Goal: Task Accomplishment & Management: Complete application form

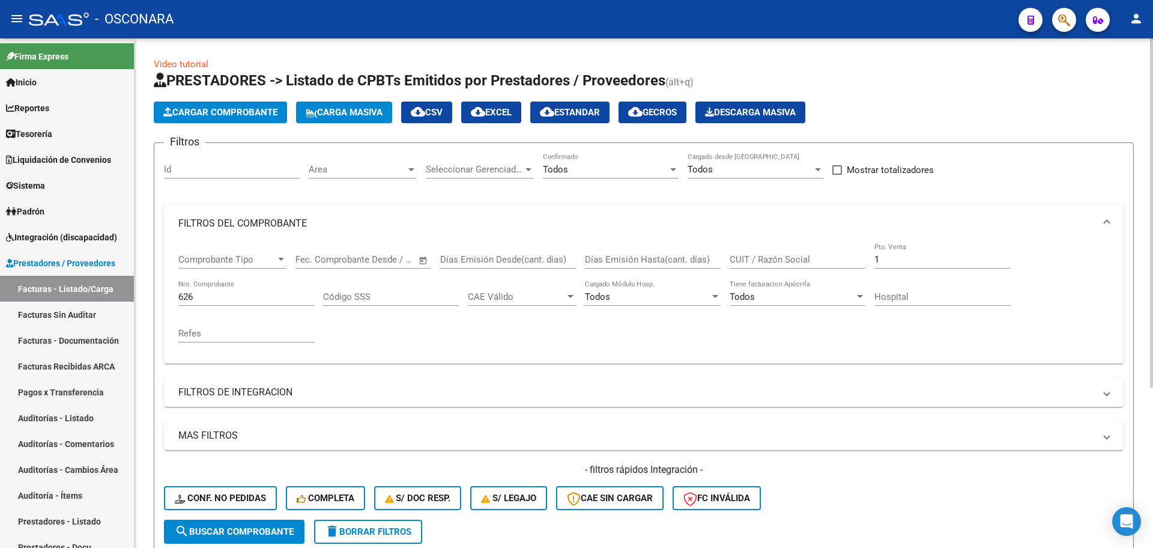
scroll to position [159, 0]
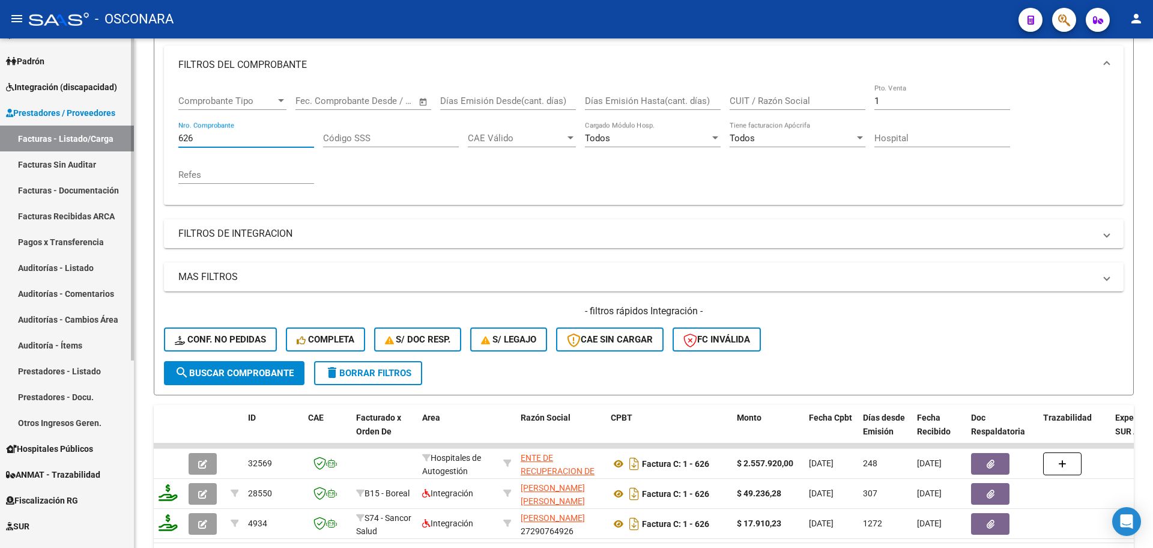
drag, startPoint x: 265, startPoint y: 138, endPoint x: 4, endPoint y: 145, distance: 261.4
click at [0, 158] on mat-sidenav-container "Firma Express Inicio Calendario SSS Instructivos Contacto OS Reportes Tablero d…" at bounding box center [576, 292] width 1153 height 509
type input "2025"
click at [887, 102] on div "Comprobante Tipo Comprobante Tipo Fecha inicio – Fecha fin Fec. Comprobante Des…" at bounding box center [643, 139] width 931 height 111
drag, startPoint x: 887, startPoint y: 101, endPoint x: 852, endPoint y: 89, distance: 36.1
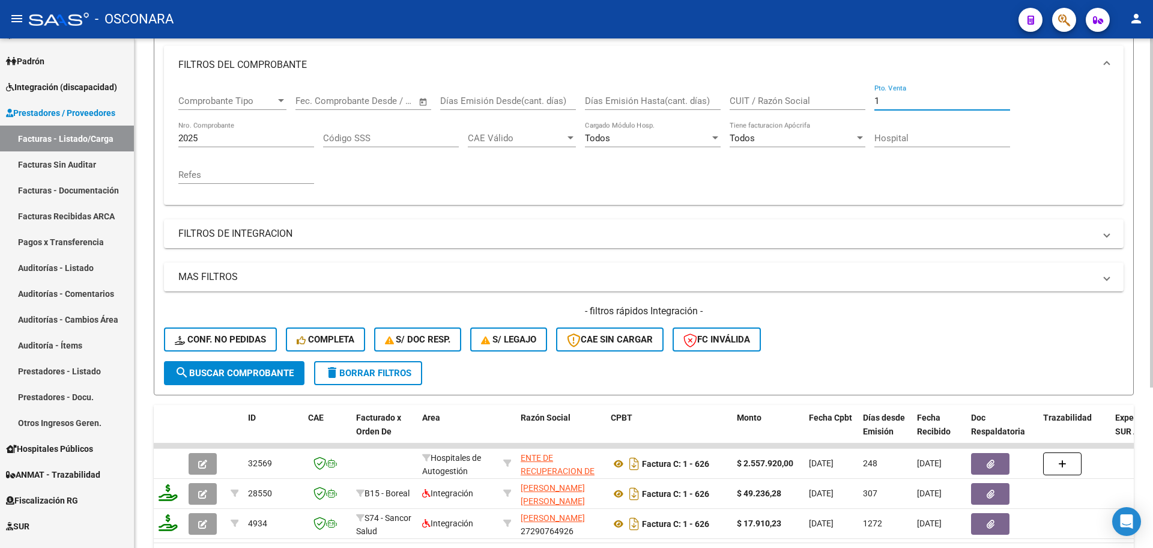
click at [852, 89] on div "Comprobante Tipo Comprobante Tipo Fecha inicio – Fecha fin Fec. Comprobante Des…" at bounding box center [643, 139] width 931 height 111
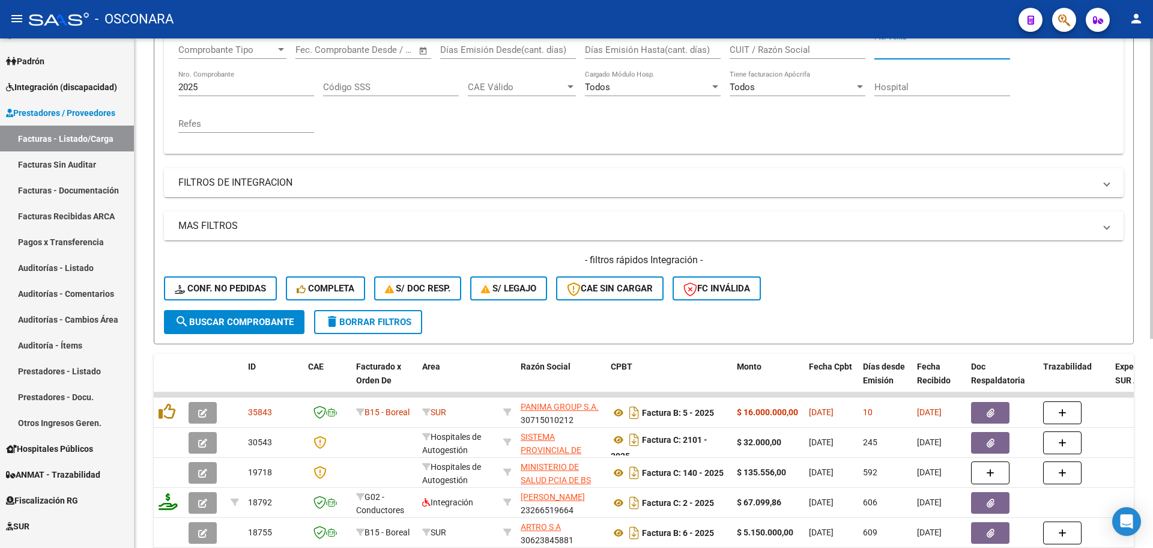
scroll to position [234, 0]
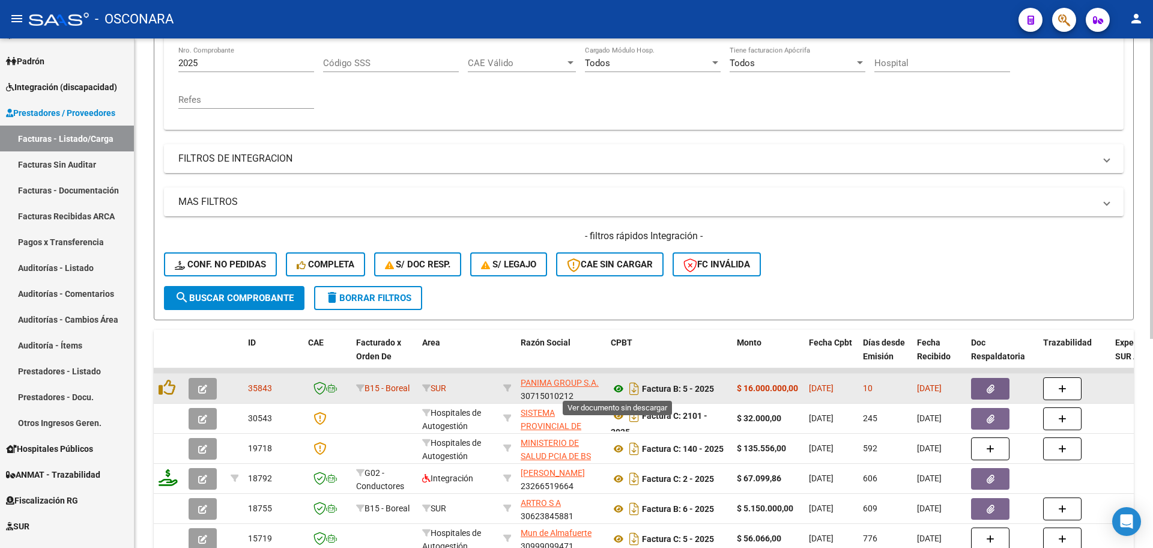
click at [619, 389] on icon at bounding box center [619, 388] width 16 height 14
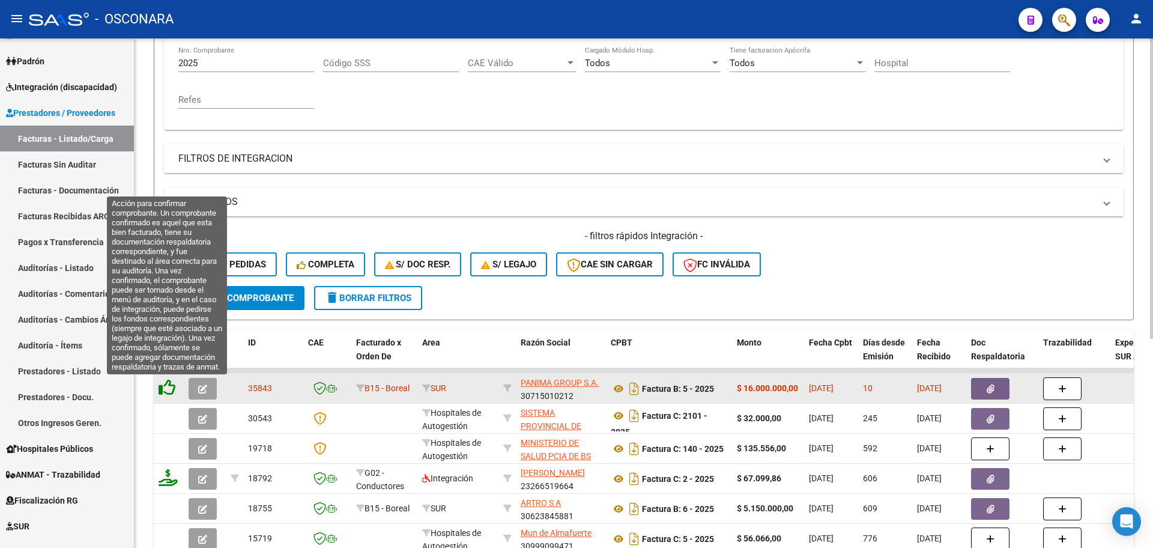
click at [167, 389] on icon at bounding box center [167, 387] width 17 height 17
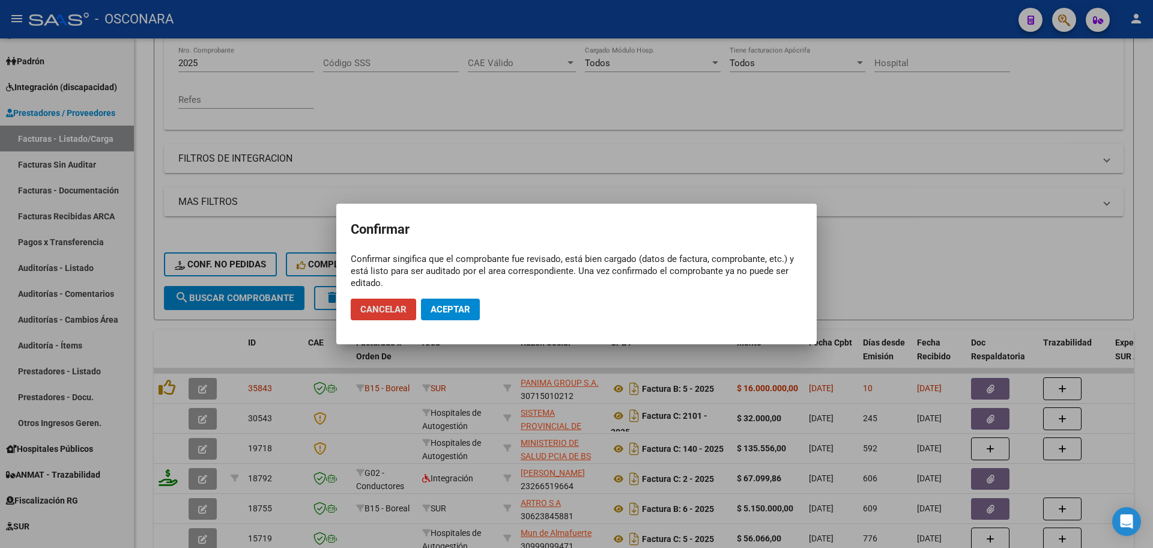
drag, startPoint x: 475, startPoint y: 308, endPoint x: 468, endPoint y: 311, distance: 7.5
click at [475, 306] on button "Aceptar" at bounding box center [450, 310] width 59 height 22
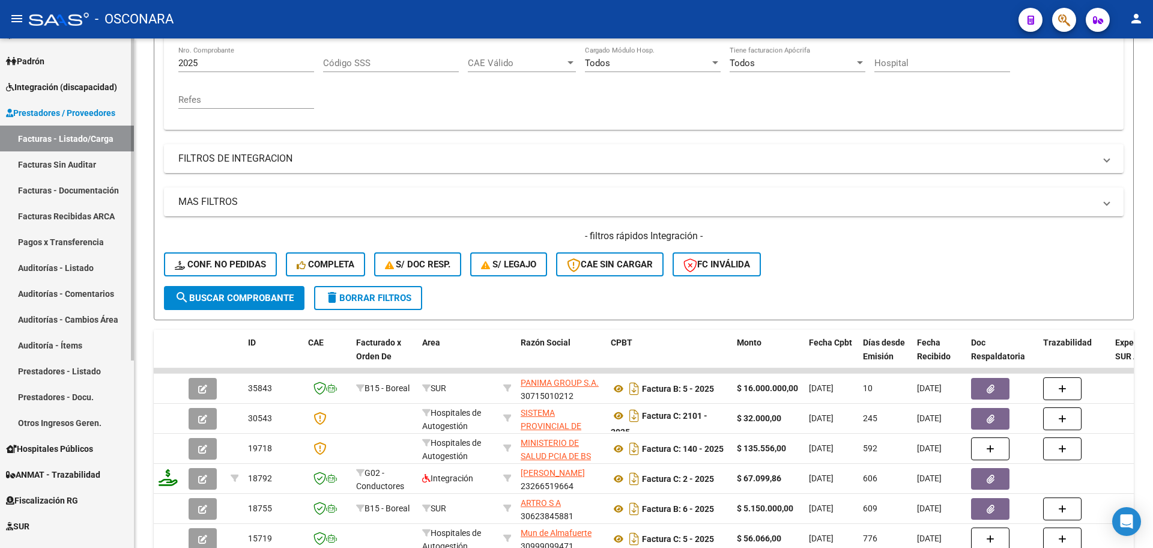
click at [105, 268] on link "Auditorías - Listado" at bounding box center [67, 268] width 134 height 26
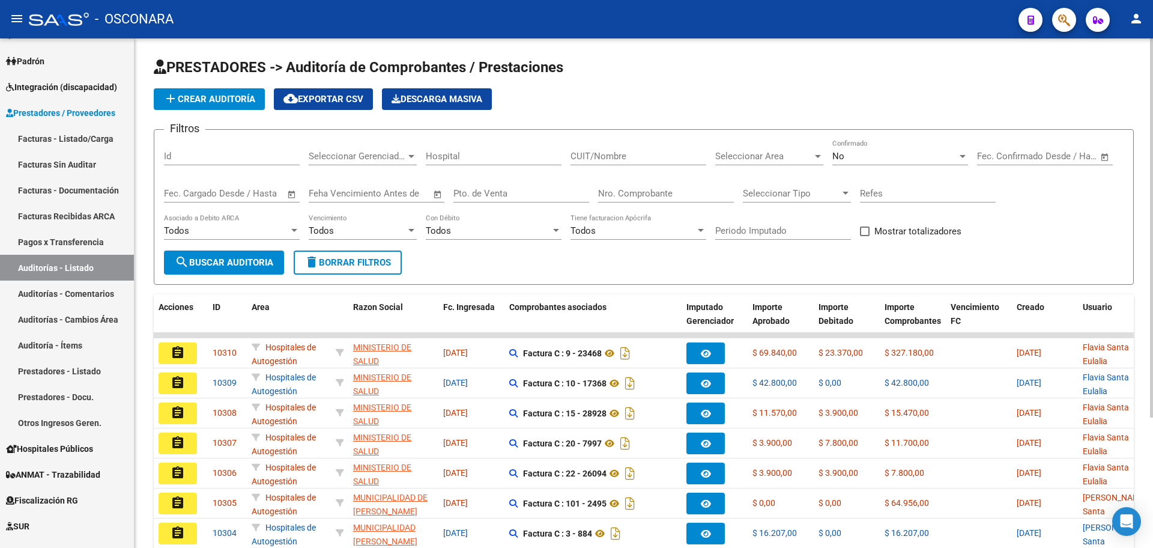
click at [214, 100] on span "add Crear Auditoría" at bounding box center [209, 99] width 92 height 11
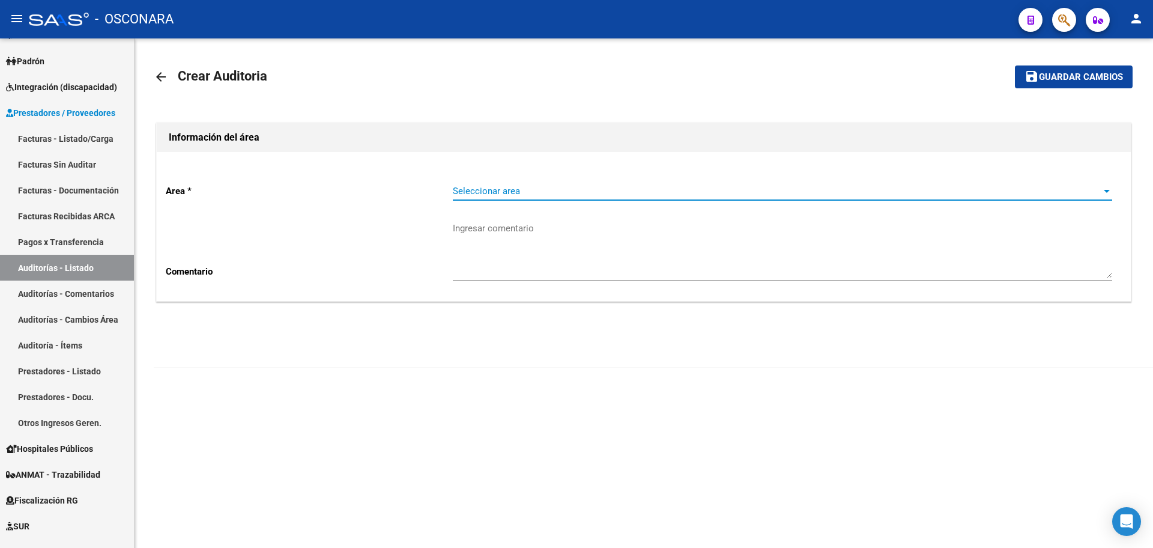
click at [596, 189] on span "Seleccionar area" at bounding box center [777, 191] width 649 height 11
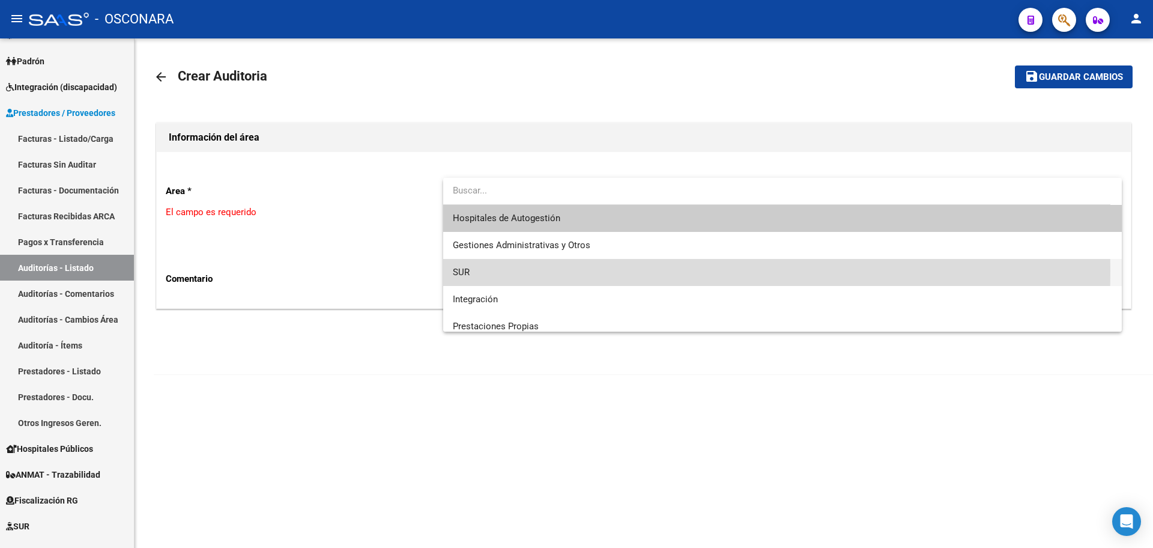
click at [526, 270] on span "SUR" at bounding box center [783, 272] width 660 height 27
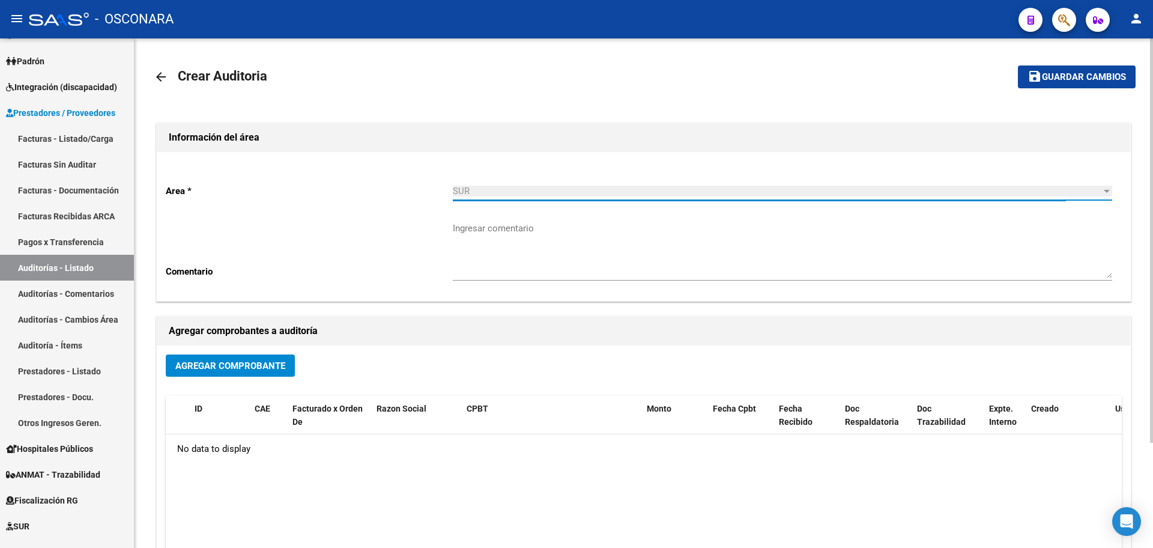
click at [228, 369] on span "Agregar Comprobante" at bounding box center [230, 365] width 110 height 11
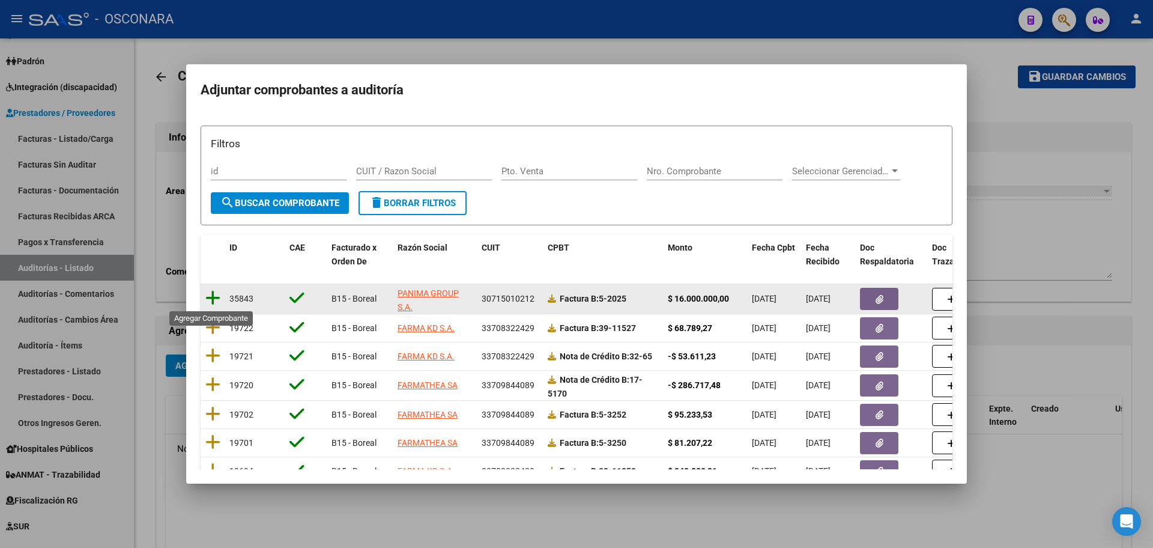
click at [210, 300] on icon at bounding box center [212, 298] width 15 height 17
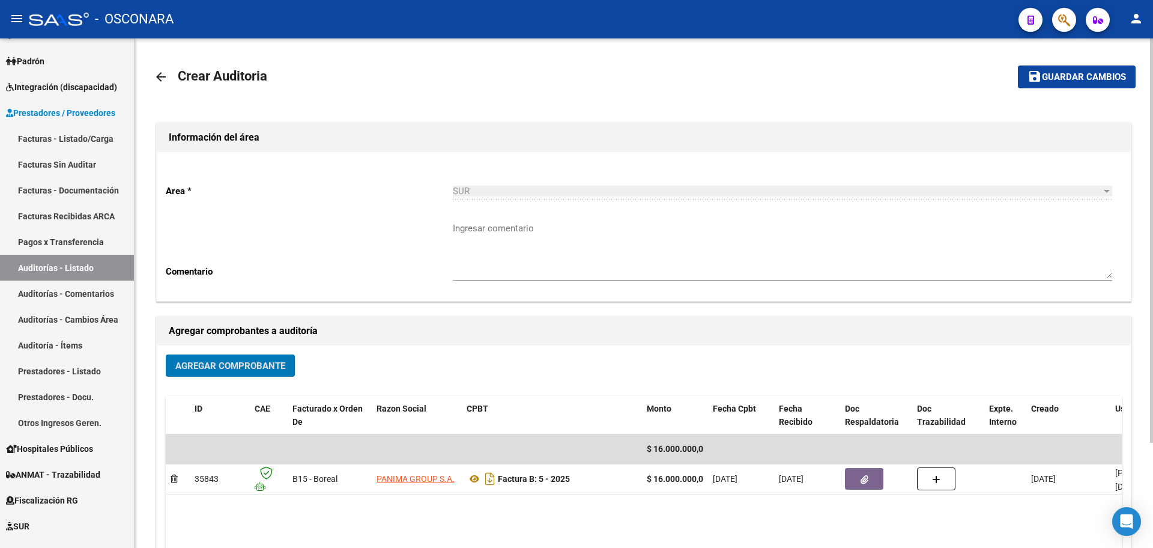
click at [1095, 77] on span "Guardar cambios" at bounding box center [1084, 77] width 84 height 11
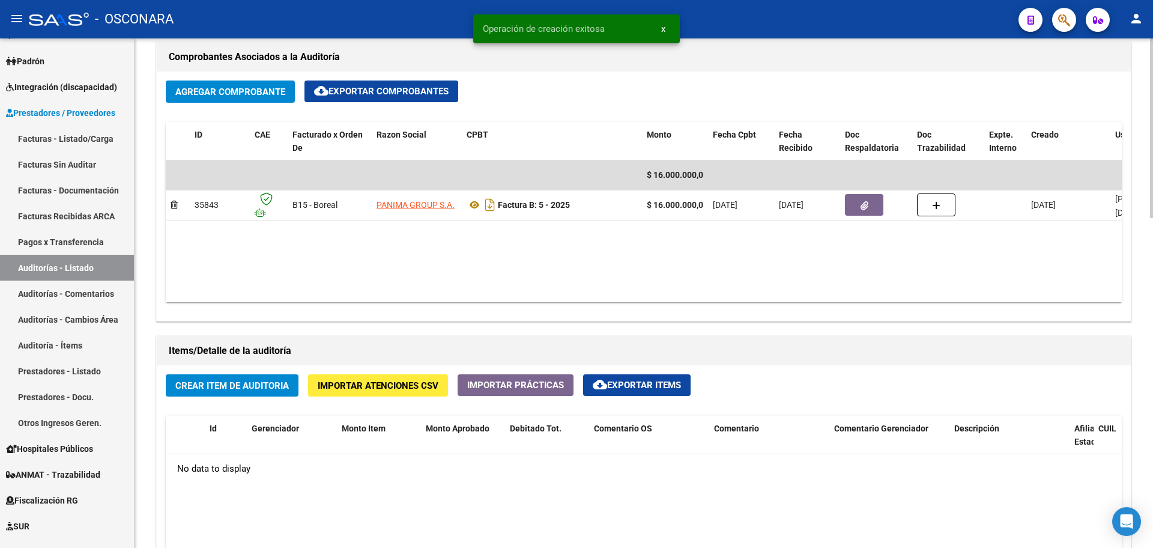
scroll to position [601, 0]
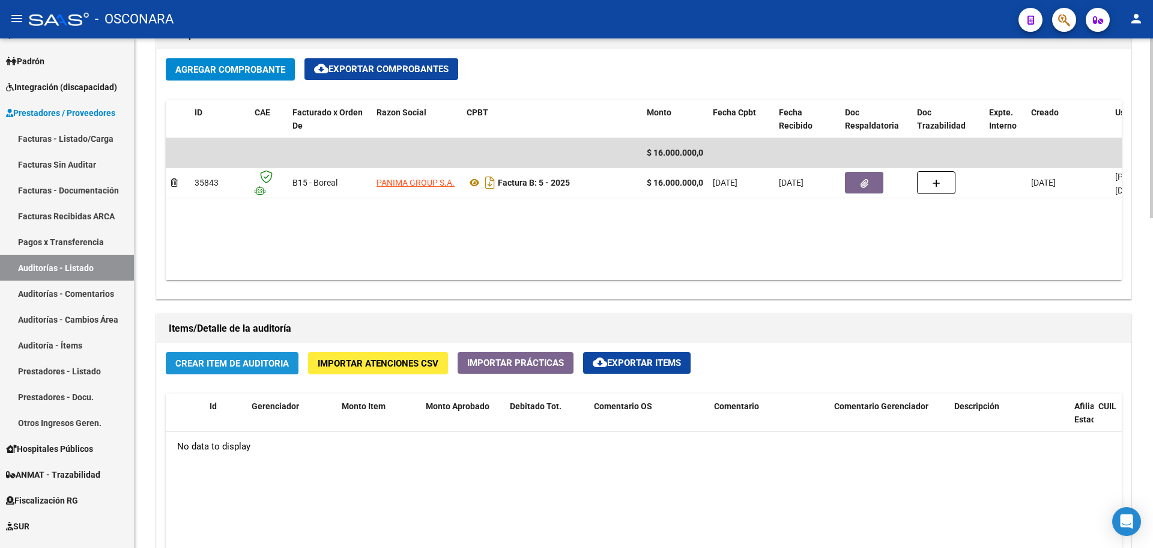
click at [267, 359] on span "Crear Item de Auditoria" at bounding box center [232, 363] width 114 height 11
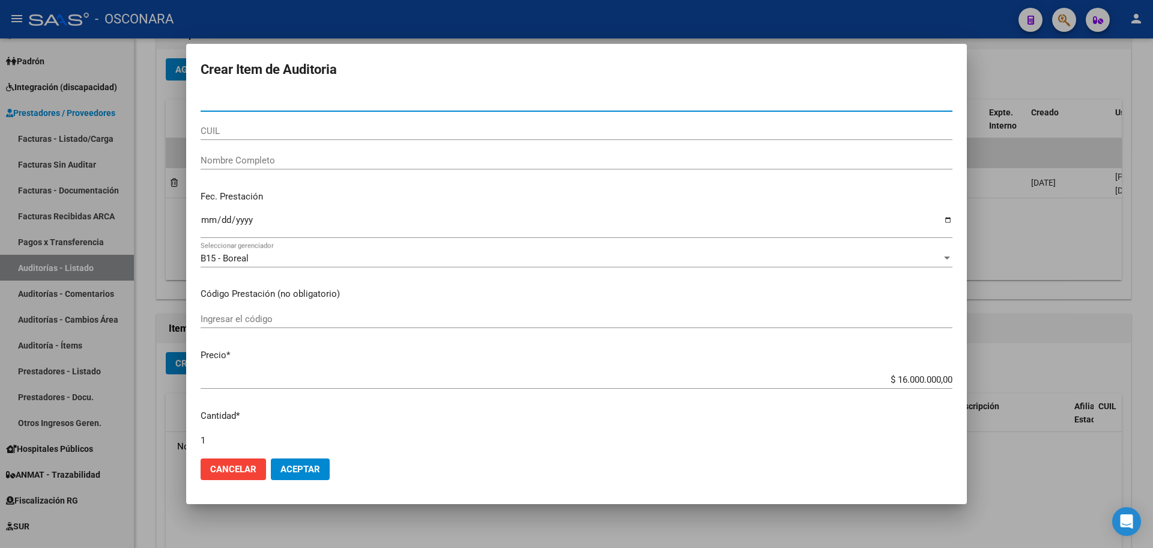
click at [332, 97] on input "Nro Documento" at bounding box center [577, 102] width 752 height 11
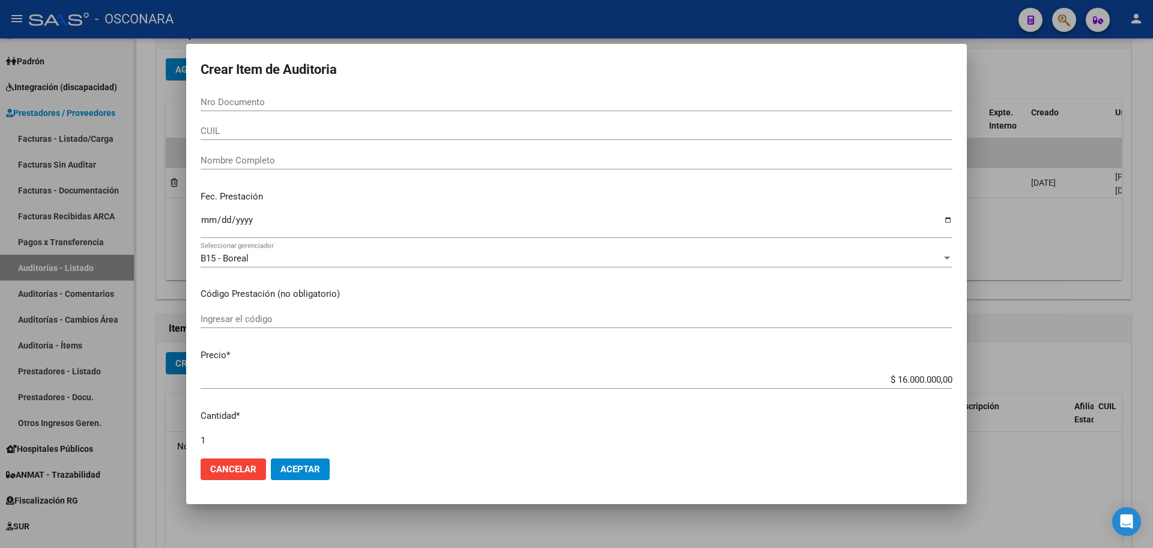
click at [1020, 371] on div at bounding box center [576, 274] width 1153 height 548
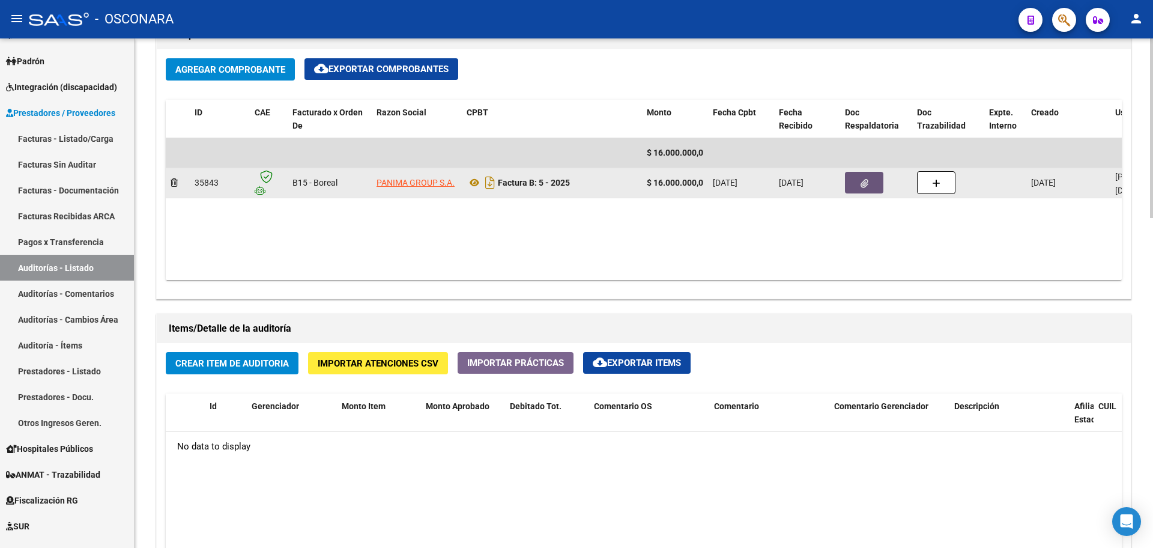
click at [861, 174] on button "button" at bounding box center [864, 183] width 38 height 22
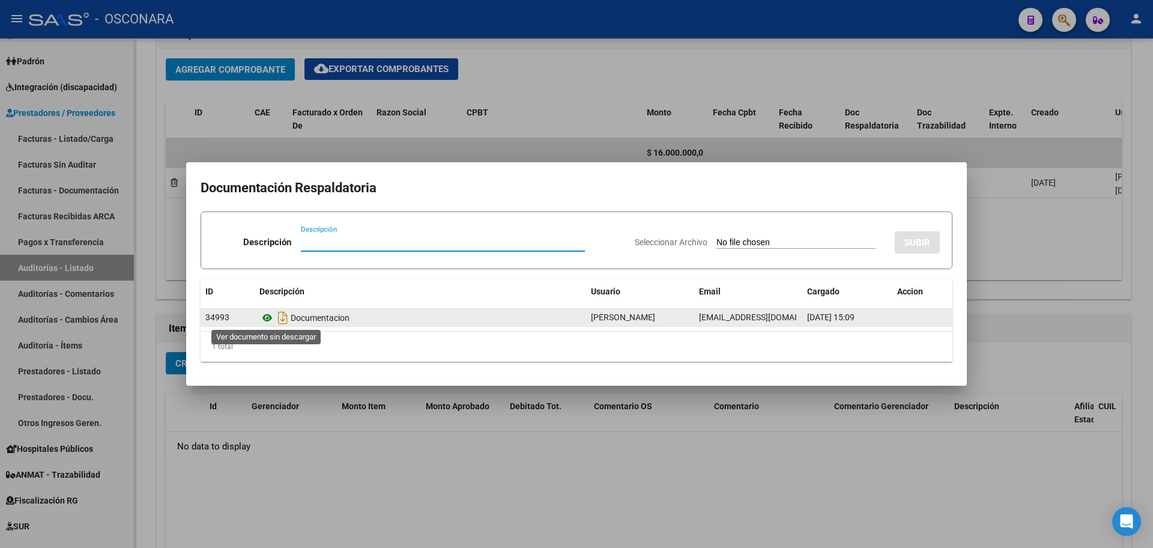
click at [270, 315] on icon at bounding box center [267, 318] width 16 height 14
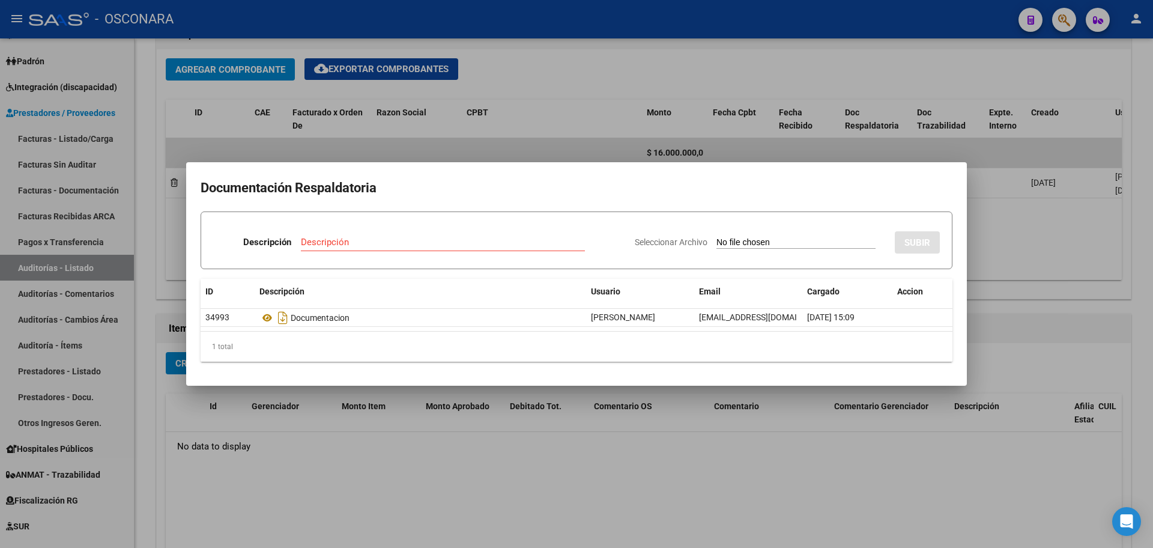
click at [308, 447] on div at bounding box center [576, 274] width 1153 height 548
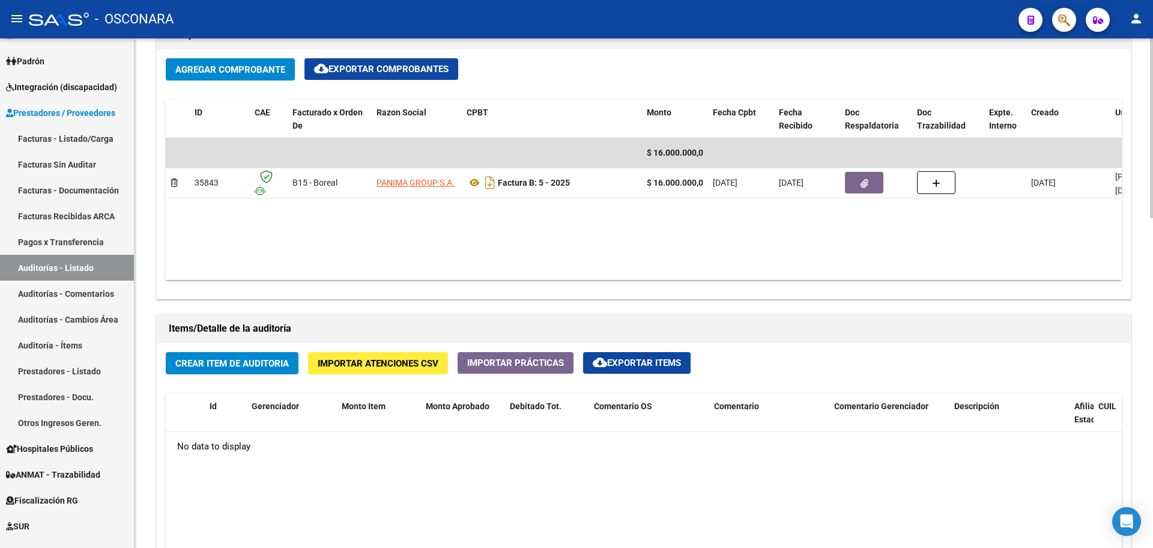
click at [622, 71] on div "Agregar Comprobante cloud_download Exportar Comprobantes" at bounding box center [644, 74] width 956 height 32
drag, startPoint x: 176, startPoint y: 103, endPoint x: 369, endPoint y: 238, distance: 235.8
click at [369, 237] on div "ID CAE Facturado x Orden De Razon Social CPBT Monto Fecha Cpbt Fecha Recibido D…" at bounding box center [644, 190] width 956 height 180
drag, startPoint x: 369, startPoint y: 238, endPoint x: 353, endPoint y: 247, distance: 18.0
click at [368, 238] on datatable-body "$ 16.000.000,00 35843 B15 - Boreal PANIMA GROUP S.A. Factura B: 5 - 2025 $ 16.0…" at bounding box center [644, 209] width 956 height 142
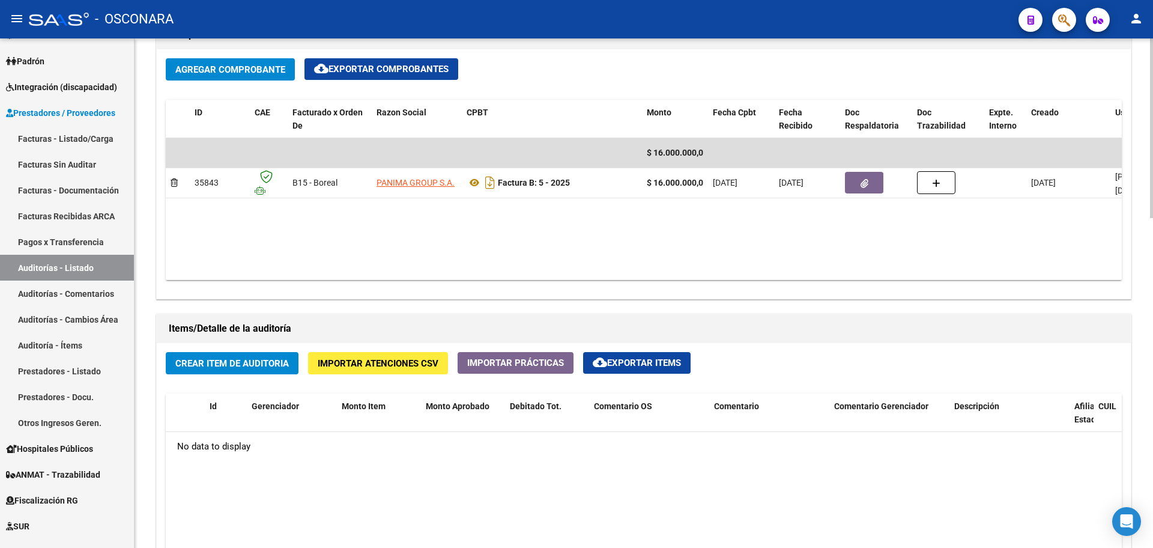
drag, startPoint x: 353, startPoint y: 249, endPoint x: 157, endPoint y: 121, distance: 233.6
click at [165, 112] on div "Agregar Comprobante cloud_download Exportar Comprobantes ID CAE Facturado x Ord…" at bounding box center [644, 173] width 974 height 249
click at [157, 124] on div "Agregar Comprobante cloud_download Exportar Comprobantes ID CAE Facturado x Ord…" at bounding box center [644, 173] width 974 height 249
click at [299, 227] on datatable-body "$ 16.000.000,00 35843 B15 - Boreal PANIMA GROUP S.A. Factura B: 5 - 2025 $ 16.0…" at bounding box center [644, 209] width 956 height 142
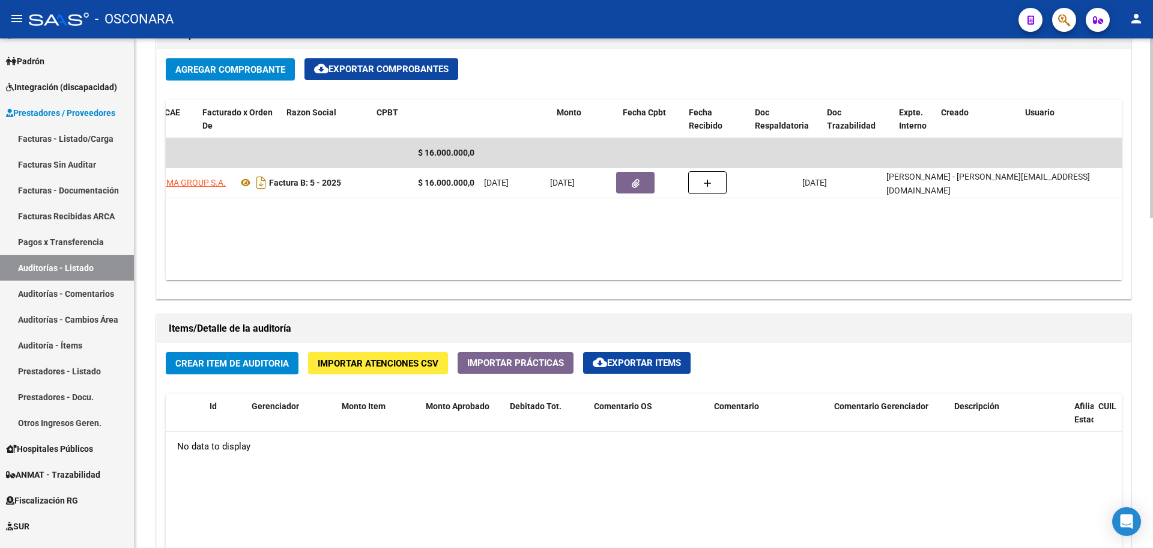
scroll to position [0, 0]
